Goal: Communication & Community: Answer question/provide support

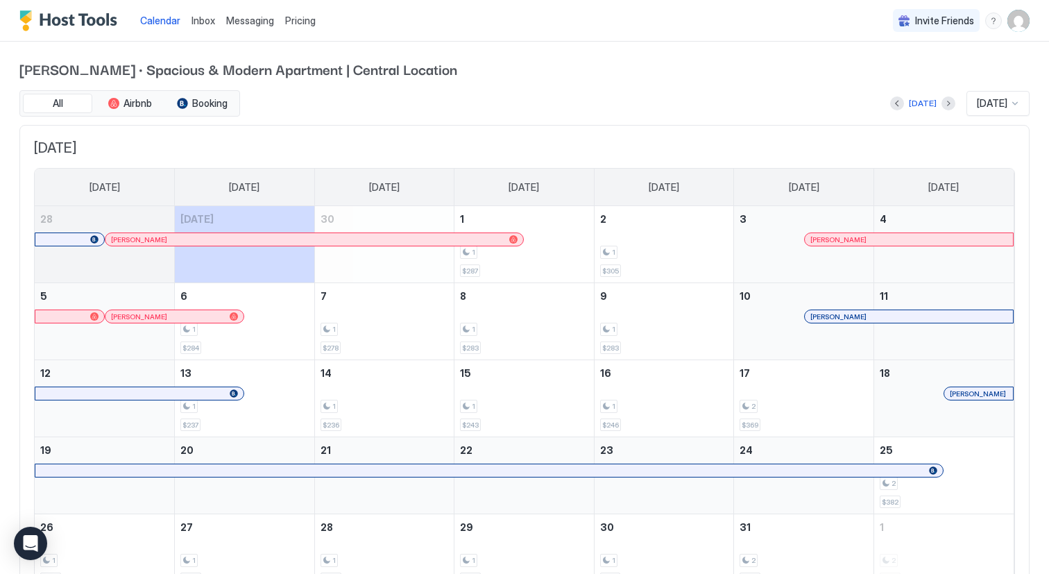
scroll to position [74, 0]
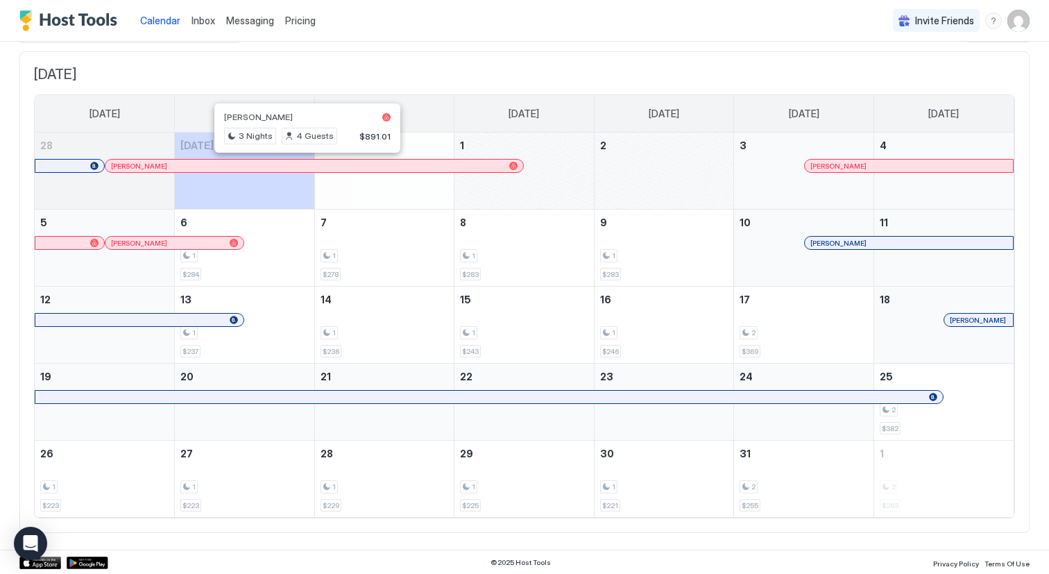
click at [303, 167] on div at bounding box center [302, 165] width 11 height 11
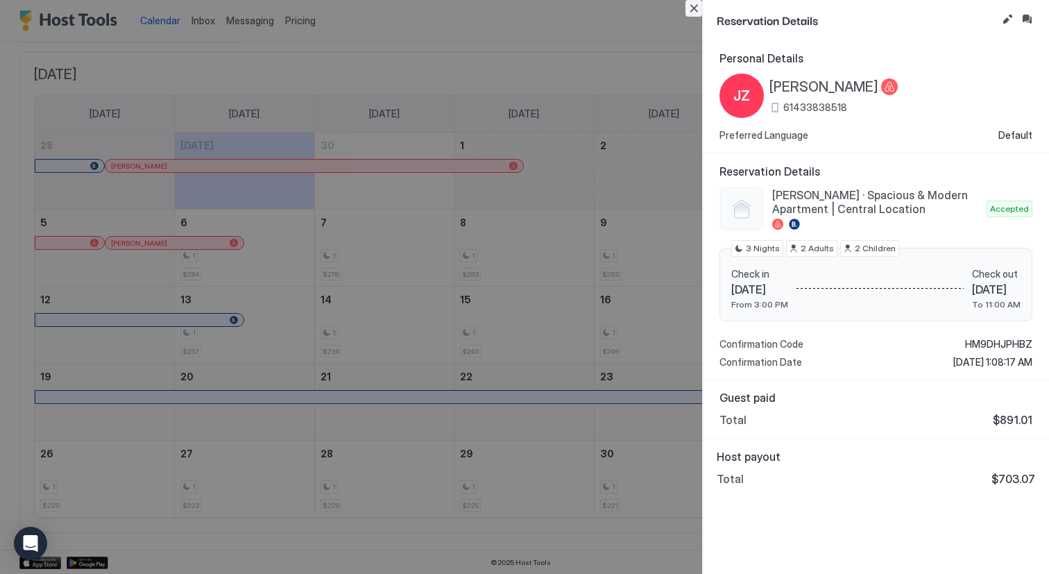
click at [697, 10] on button "Close" at bounding box center [693, 8] width 17 height 17
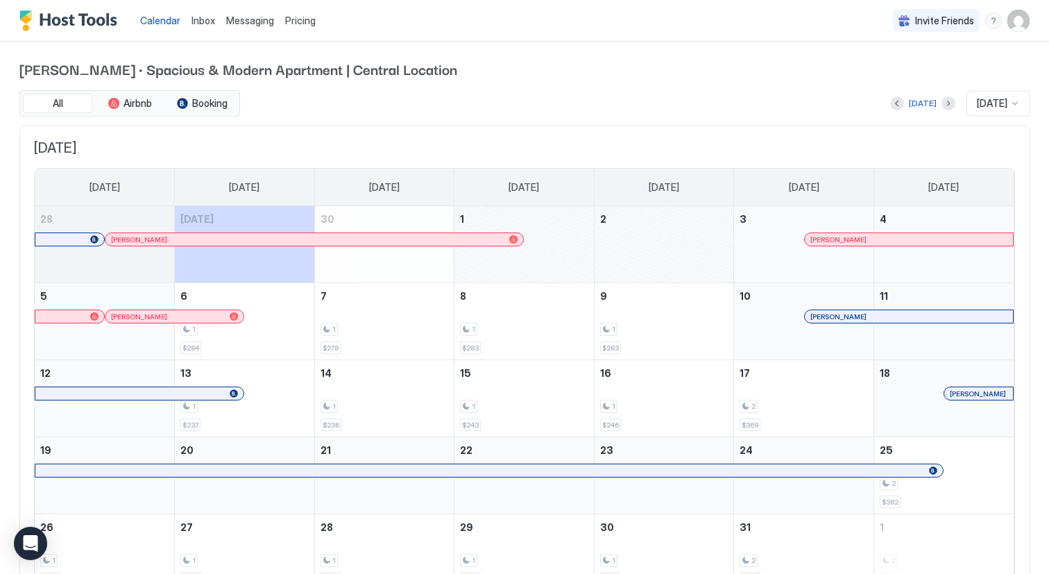
scroll to position [0, 0]
click at [890, 101] on button "Previous month" at bounding box center [897, 103] width 14 height 14
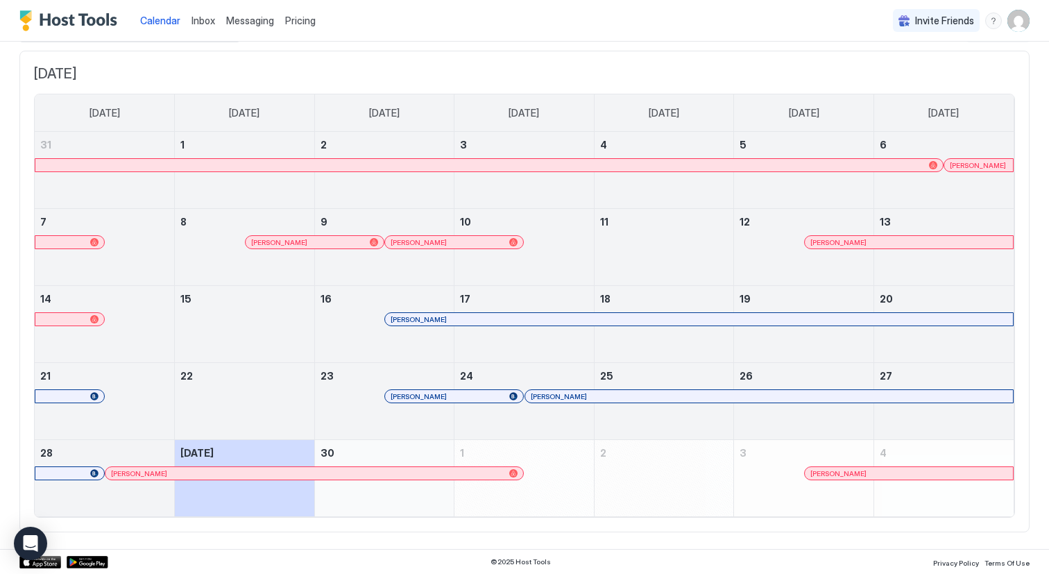
scroll to position [74, 0]
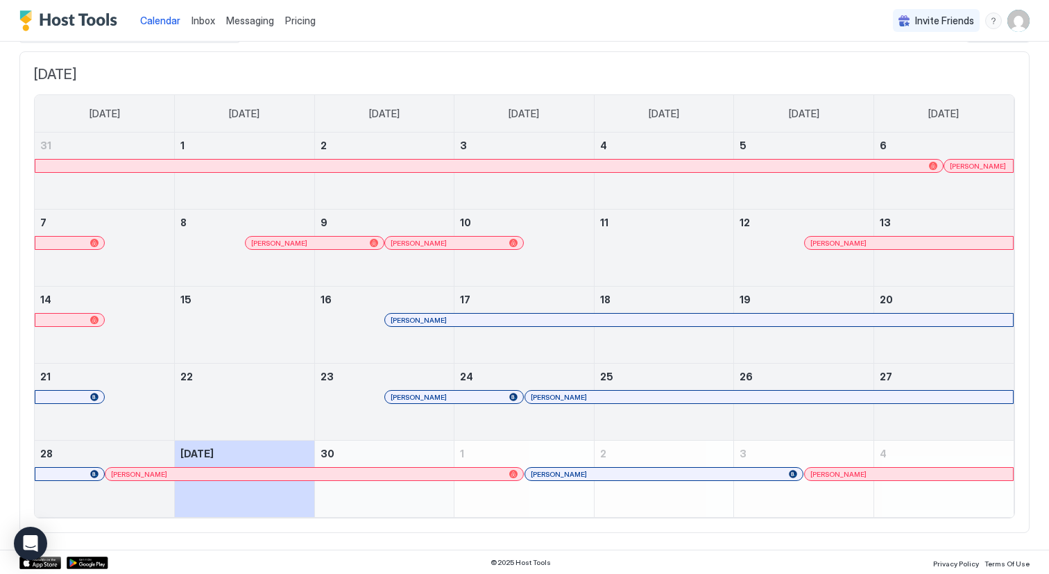
click at [971, 162] on span "[PERSON_NAME]" at bounding box center [978, 166] width 56 height 9
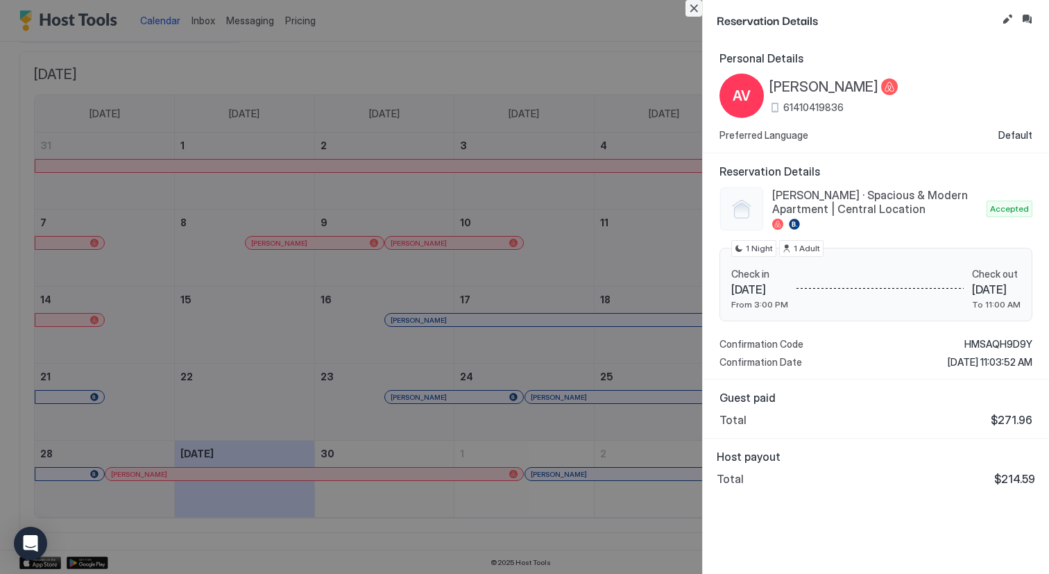
click at [692, 8] on button "Close" at bounding box center [693, 8] width 17 height 17
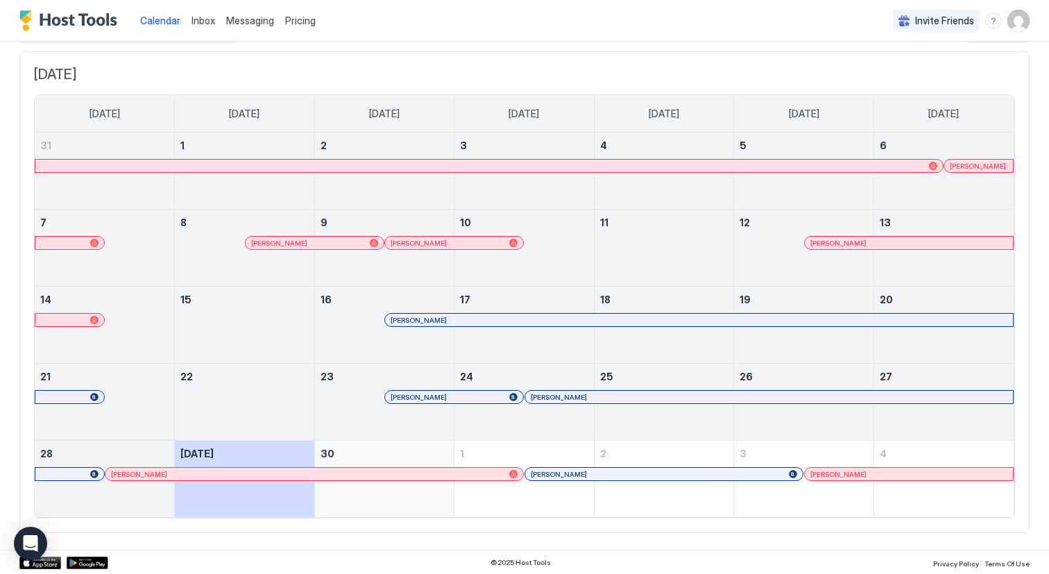
click at [357, 240] on div at bounding box center [356, 242] width 11 height 11
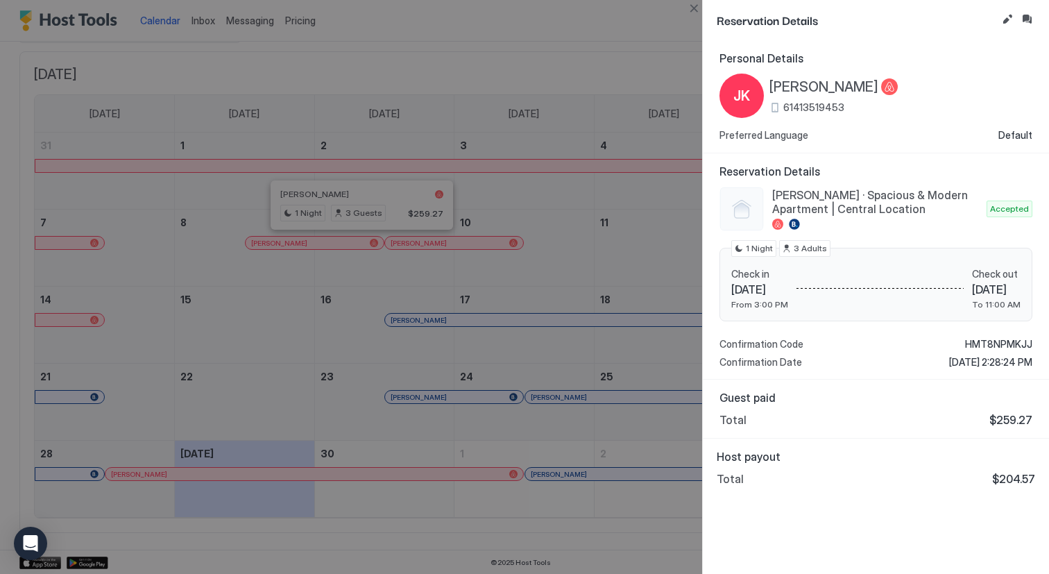
click at [403, 237] on div at bounding box center [524, 287] width 1049 height 574
click at [404, 240] on div at bounding box center [524, 287] width 1049 height 574
click at [692, 8] on button "Close" at bounding box center [693, 8] width 17 height 17
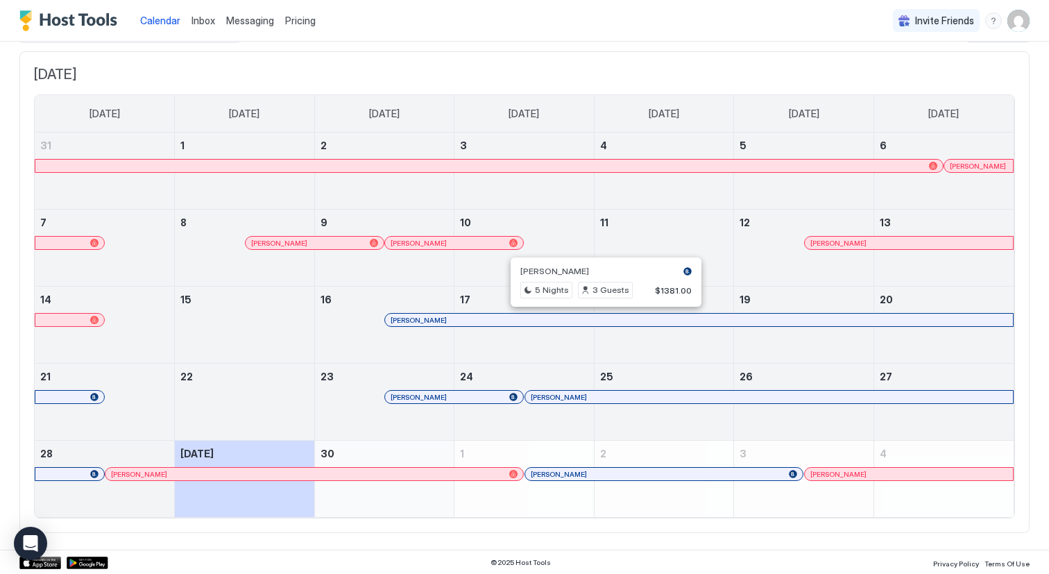
click at [600, 317] on div at bounding box center [600, 319] width 11 height 11
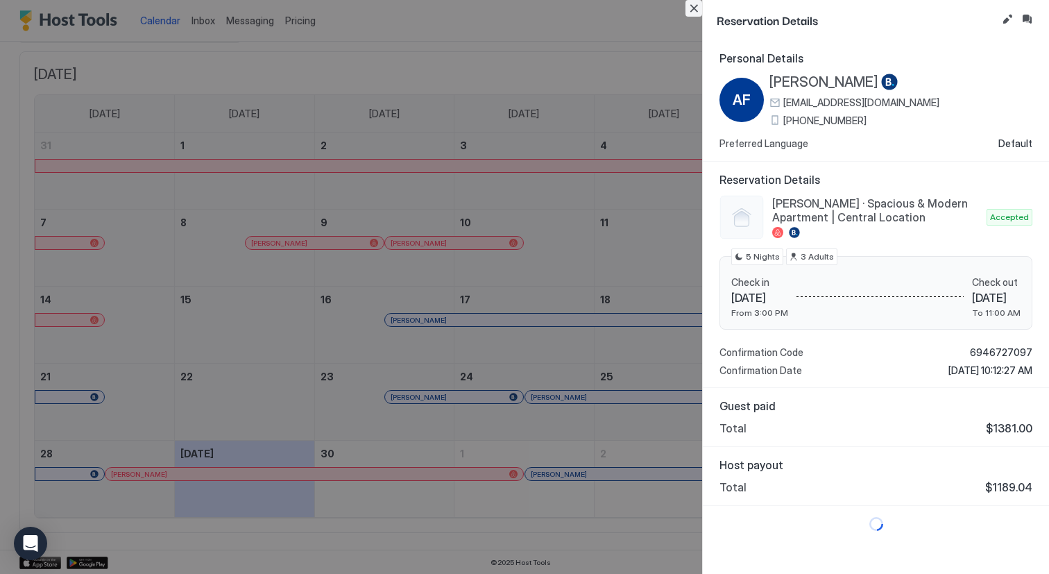
click at [689, 7] on button "Close" at bounding box center [693, 8] width 17 height 17
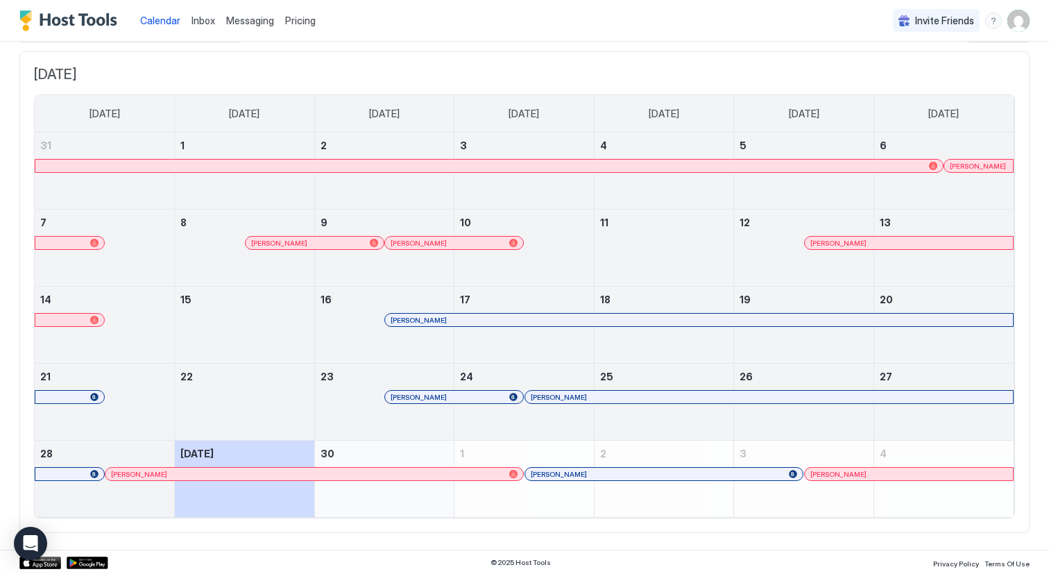
click at [598, 398] on div at bounding box center [598, 396] width 11 height 11
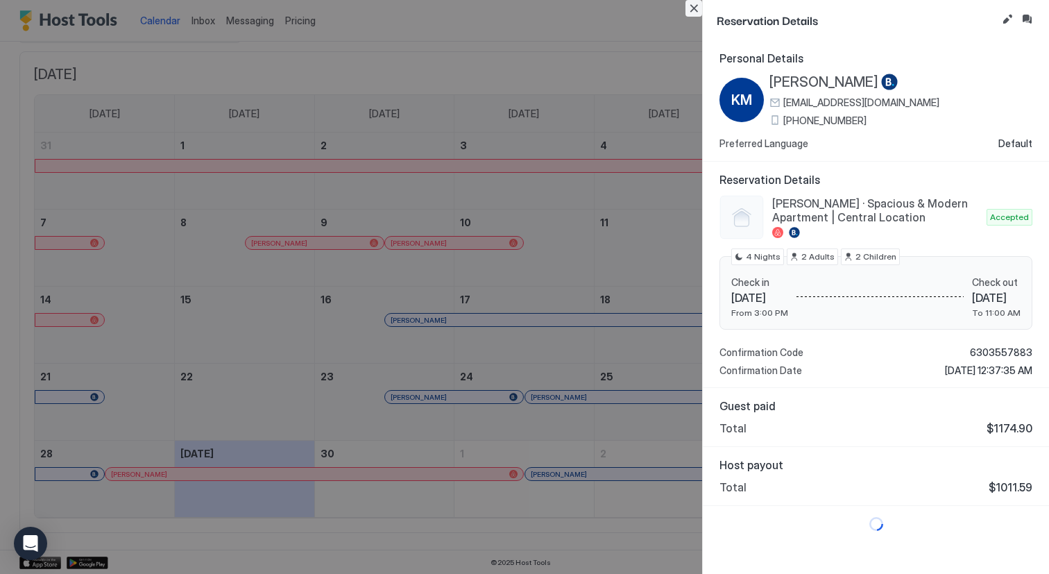
click at [696, 8] on button "Close" at bounding box center [693, 8] width 17 height 17
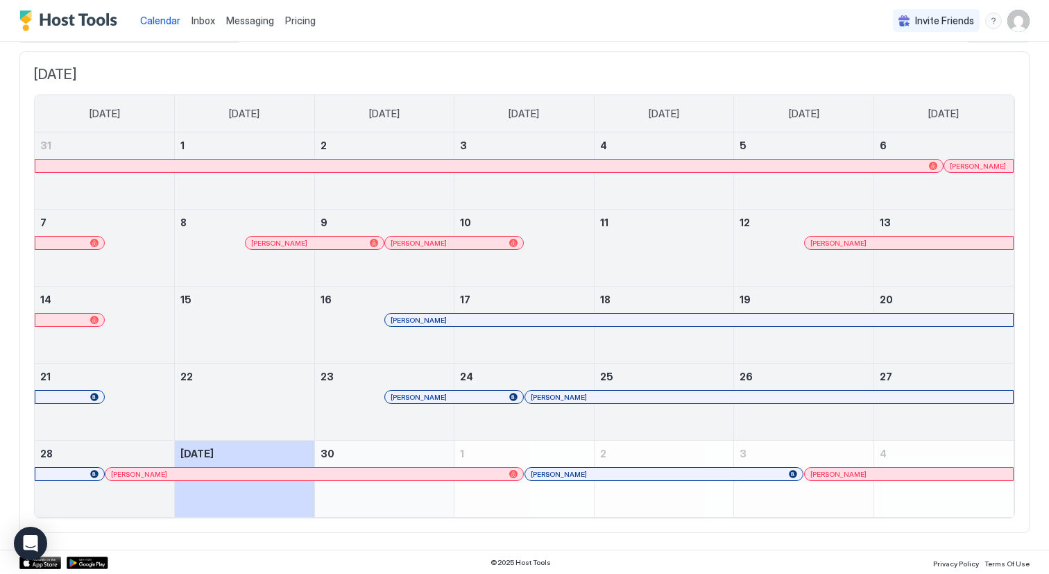
click at [221, 472] on div at bounding box center [221, 473] width 11 height 11
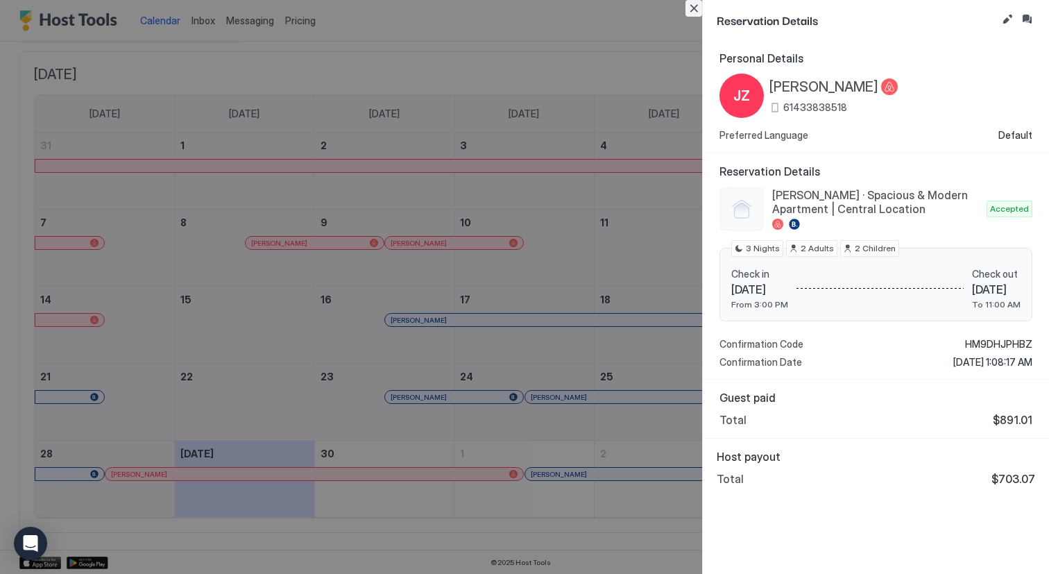
click at [697, 9] on button "Close" at bounding box center [693, 8] width 17 height 17
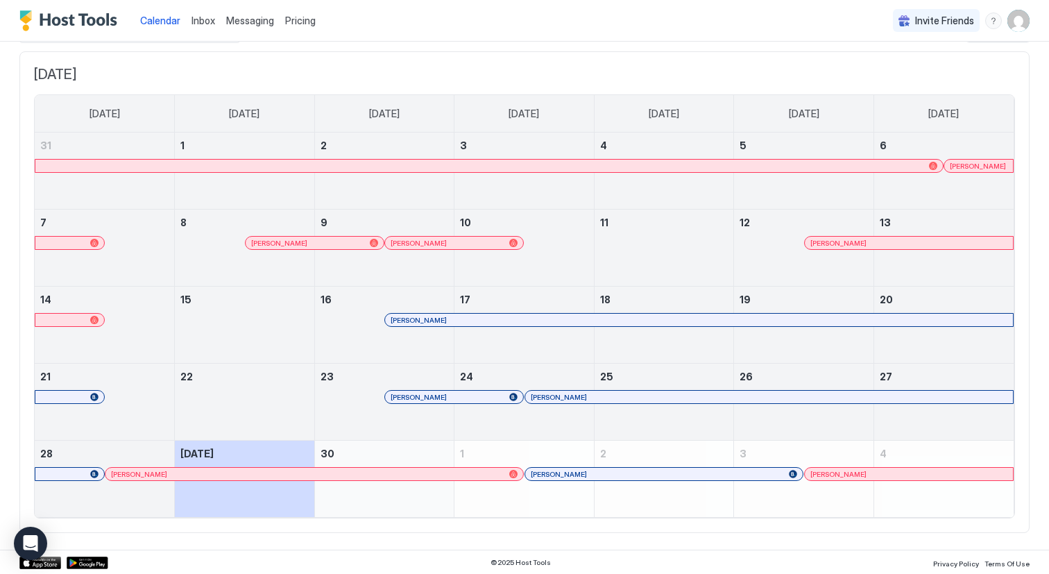
click at [338, 71] on span "[DATE]" at bounding box center [524, 74] width 981 height 17
click at [192, 21] on span "Inbox" at bounding box center [203, 21] width 24 height 12
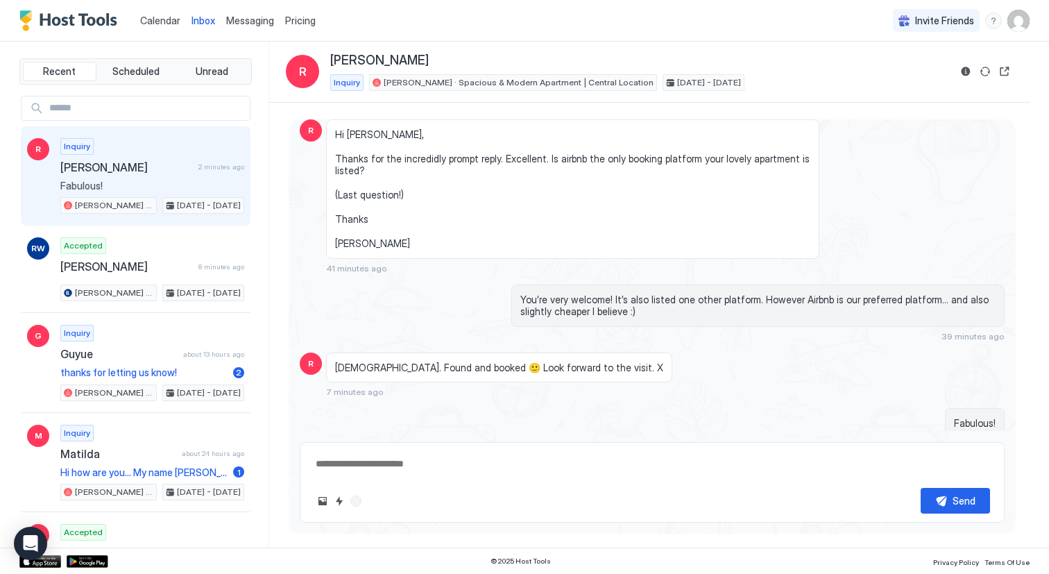
scroll to position [1, 0]
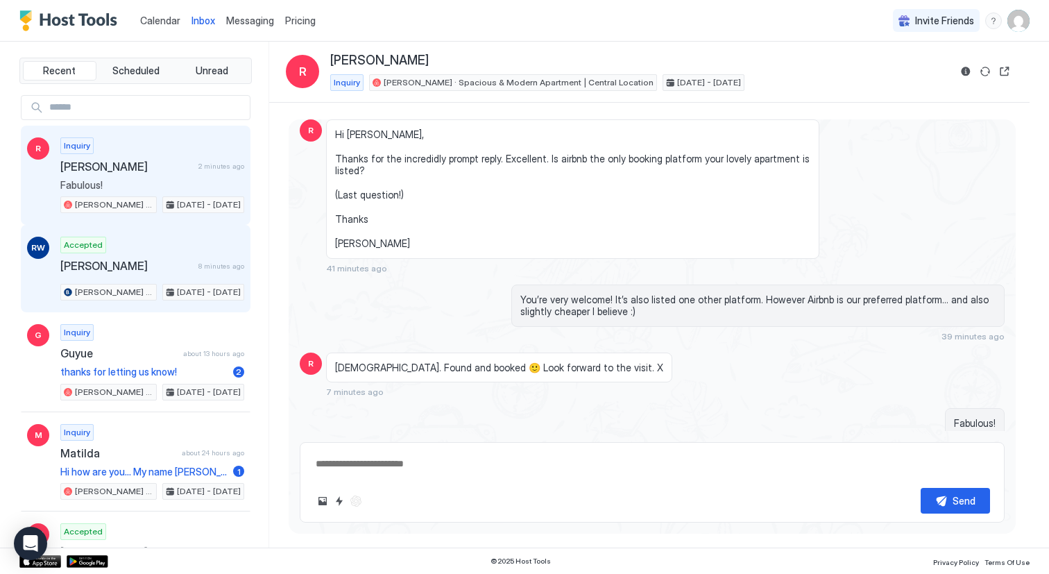
click at [112, 264] on span "[PERSON_NAME]" at bounding box center [126, 266] width 133 height 14
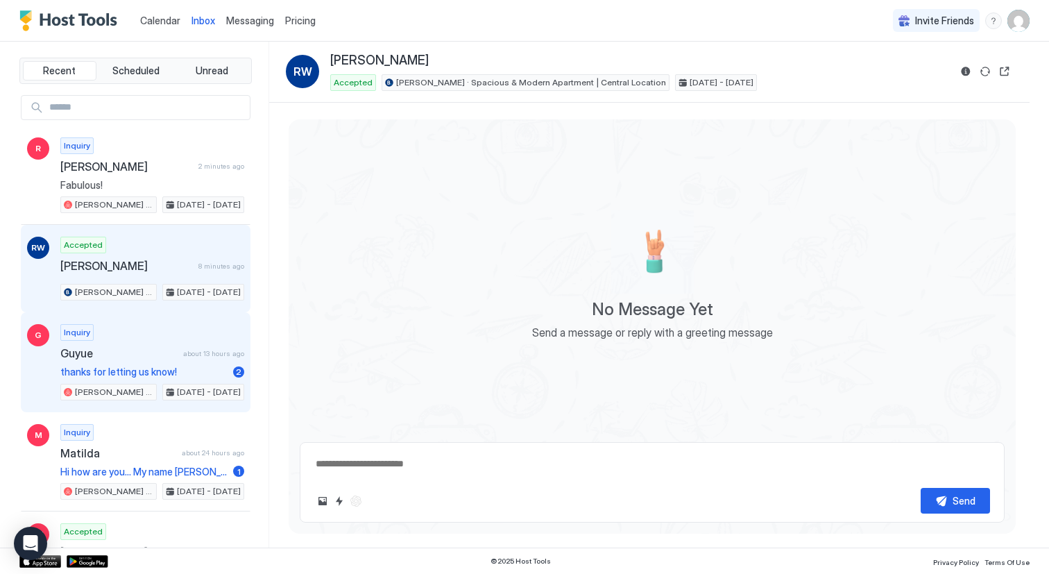
click at [130, 370] on span "thanks for letting us know!" at bounding box center [143, 372] width 167 height 12
